Goal: Information Seeking & Learning: Learn about a topic

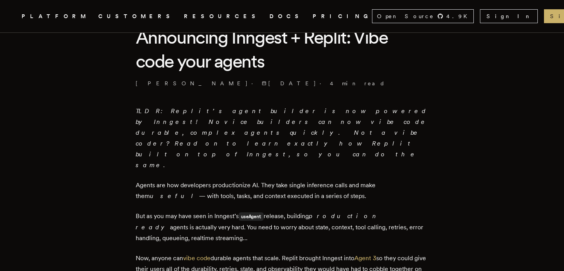
scroll to position [214, 0]
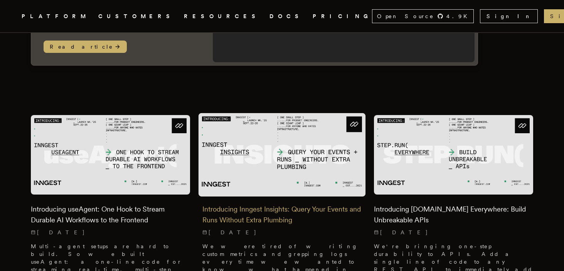
scroll to position [173, 0]
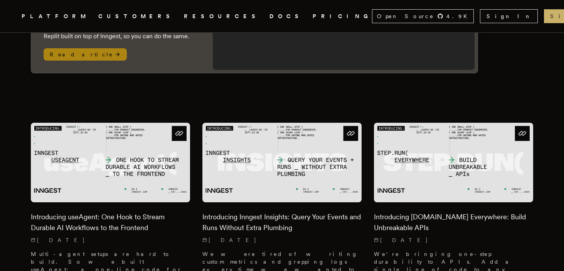
click at [313, 42] on img at bounding box center [344, 4] width 262 height 131
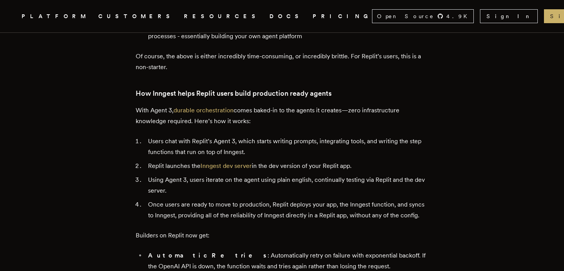
scroll to position [637, 0]
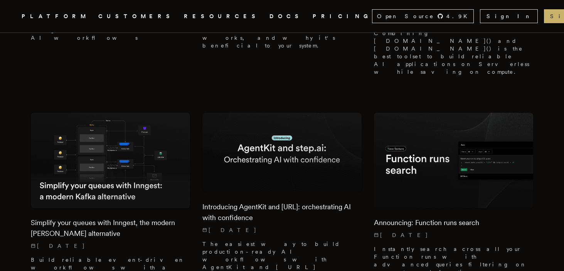
scroll to position [2335, 0]
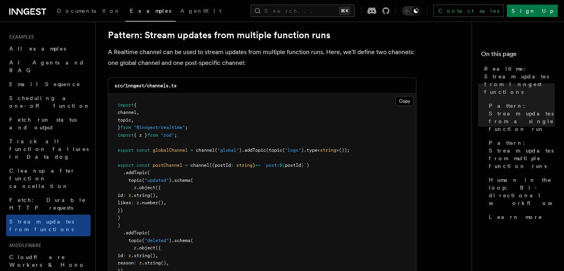
scroll to position [719, 0]
